Goal: Task Accomplishment & Management: Use online tool/utility

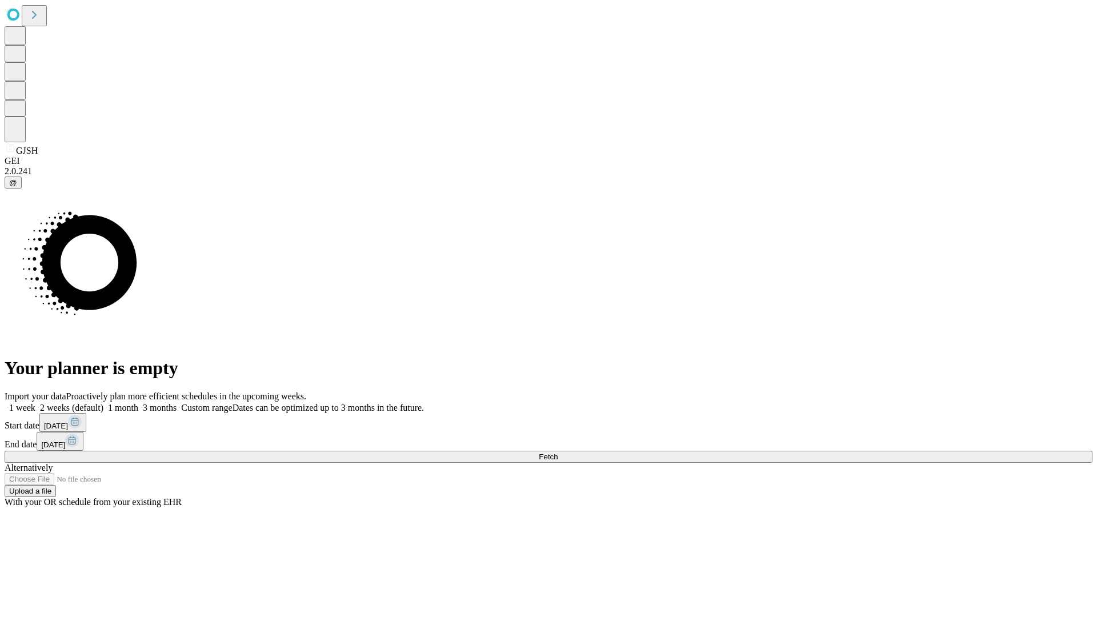
click at [558, 452] on span "Fetch" at bounding box center [548, 456] width 19 height 9
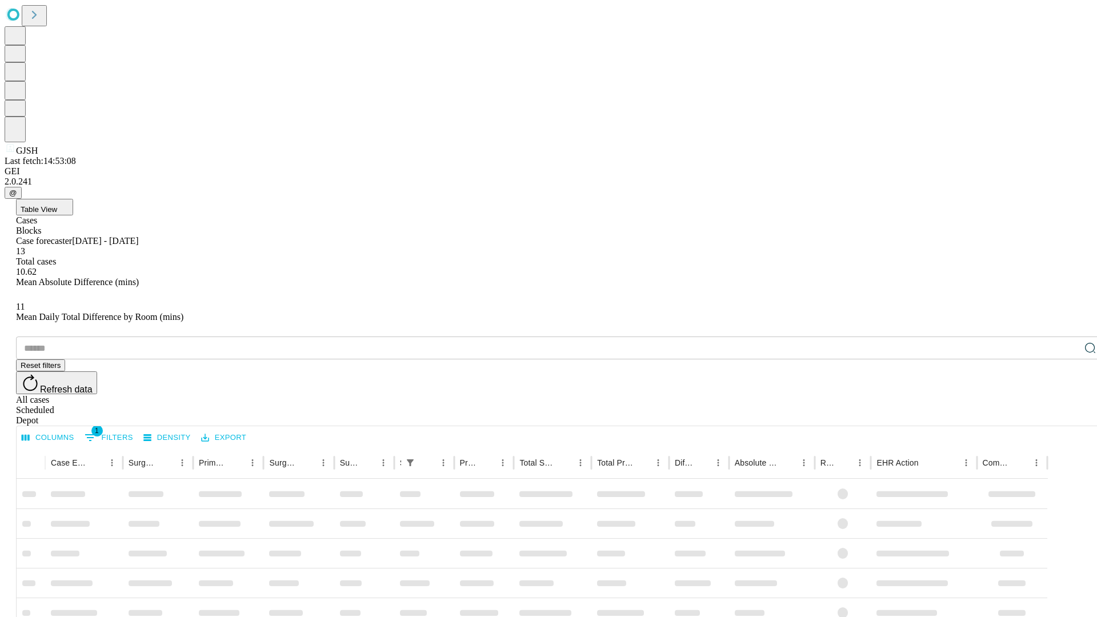
click at [1067, 415] on div "Depot" at bounding box center [560, 420] width 1088 height 10
